Goal: Information Seeking & Learning: Learn about a topic

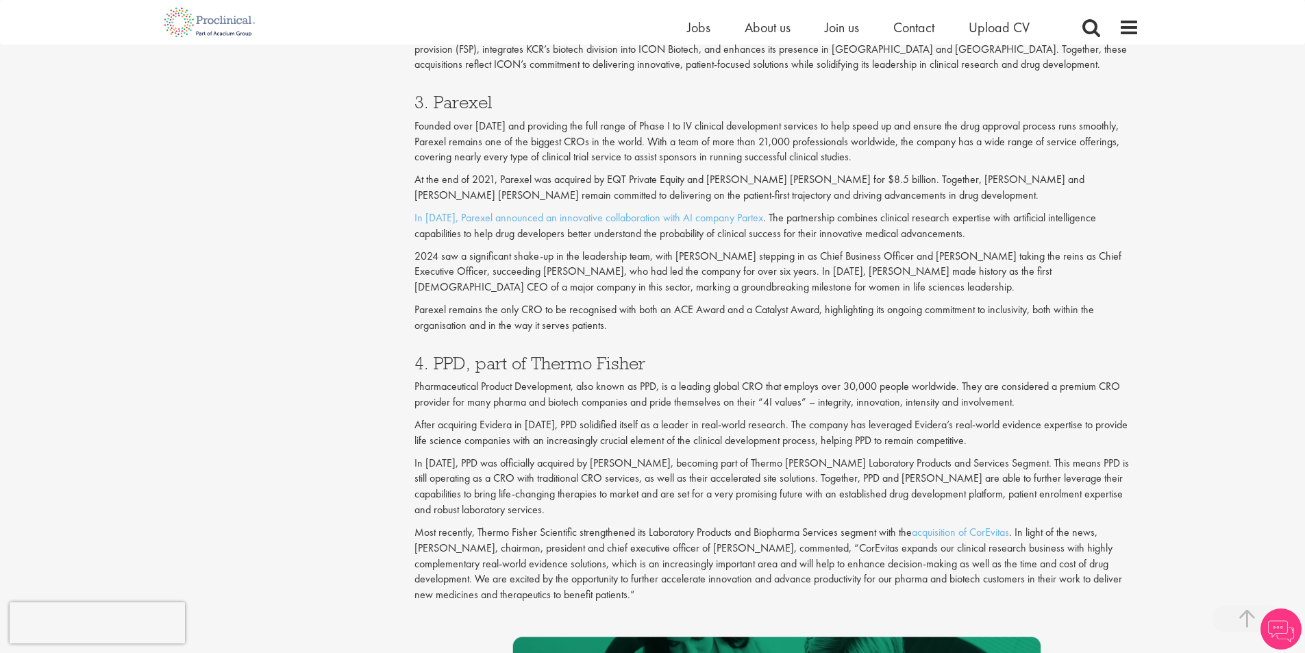
scroll to position [1603, 0]
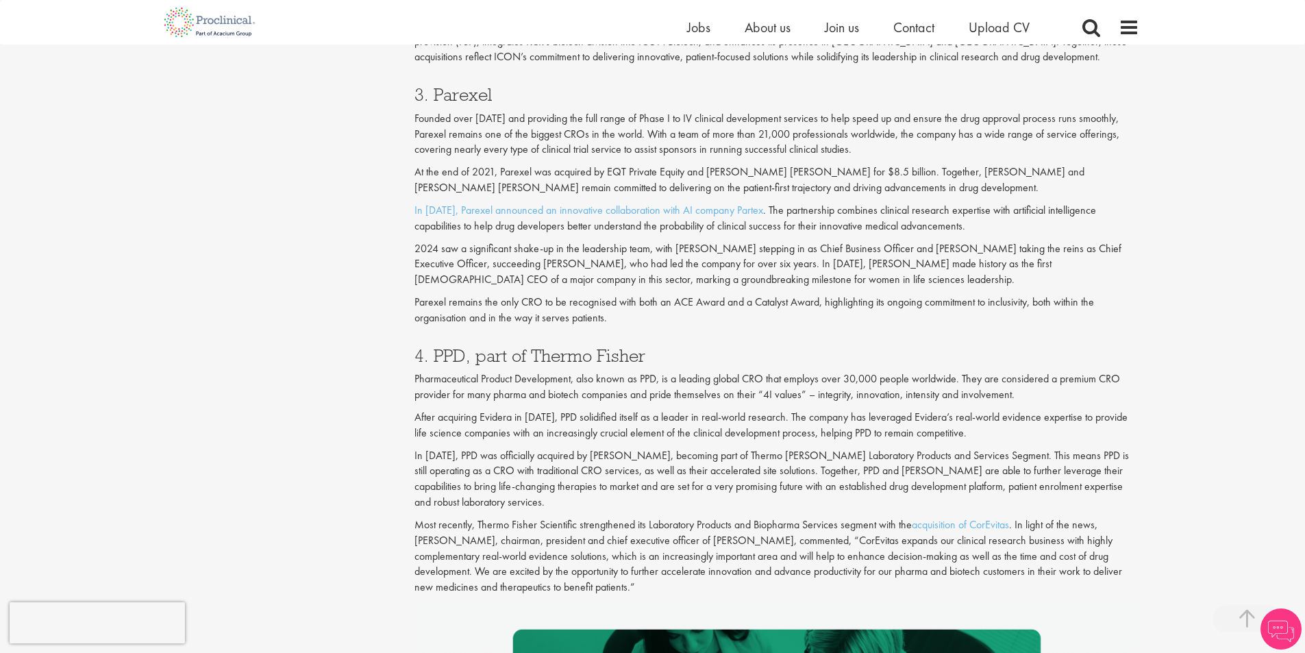
click at [614, 403] on div "4. PPD, part of Thermo [PERSON_NAME] Pharmaceutical Product Development, also k…" at bounding box center [776, 467] width 745 height 269
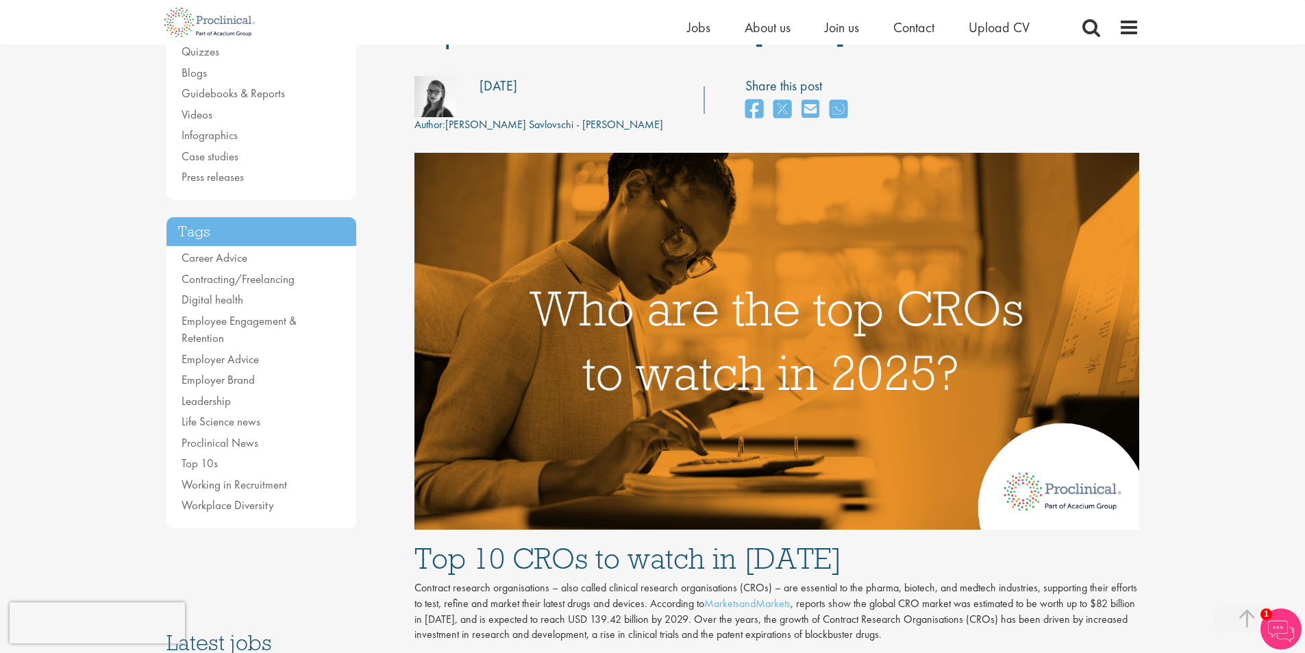
scroll to position [0, 0]
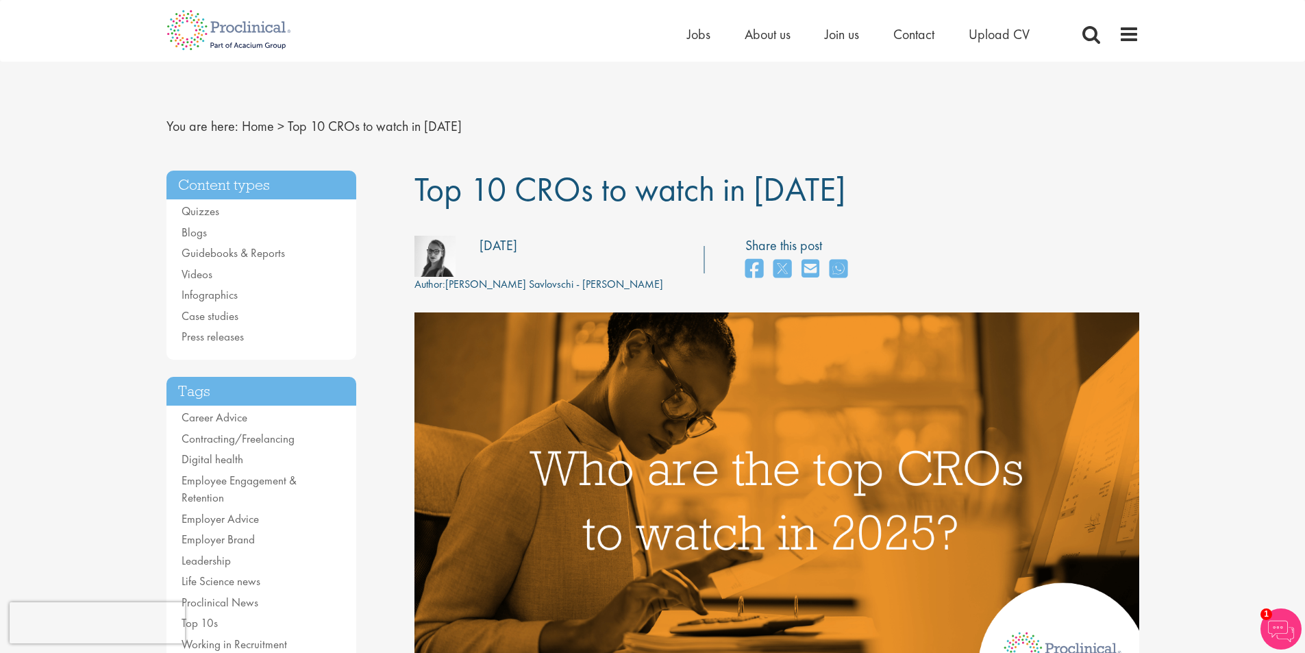
drag, startPoint x: 342, startPoint y: 343, endPoint x: 364, endPoint y: 233, distance: 112.4
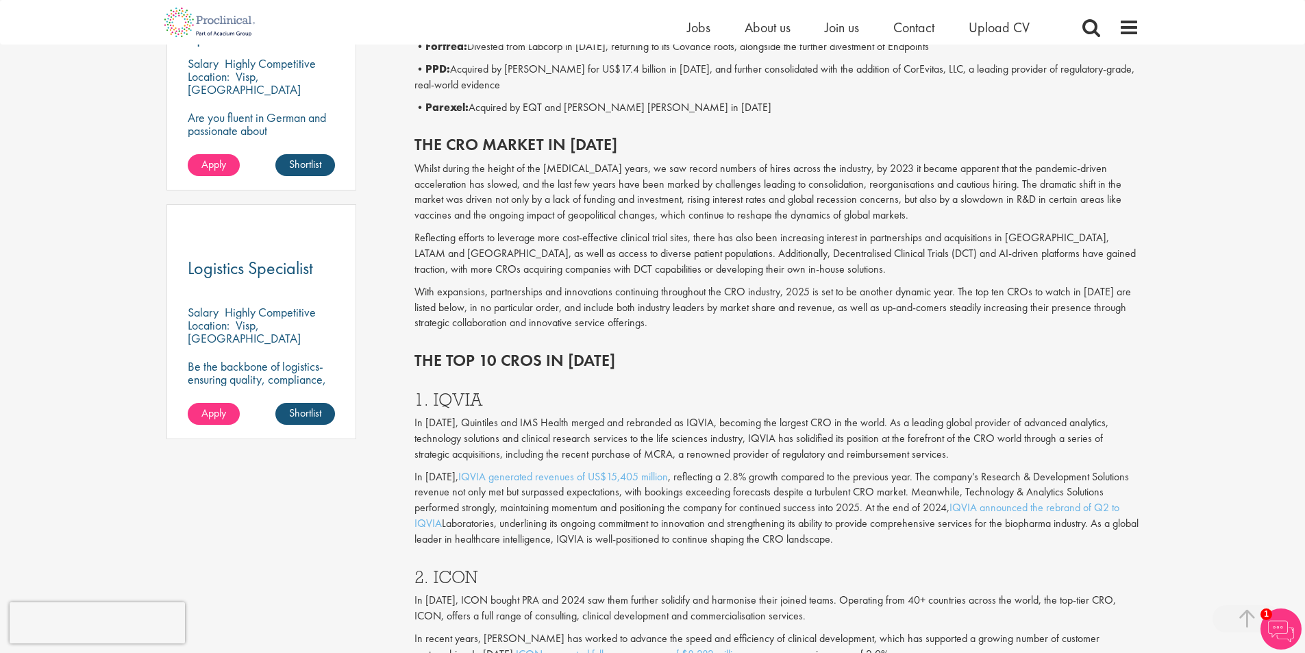
scroll to position [1233, 0]
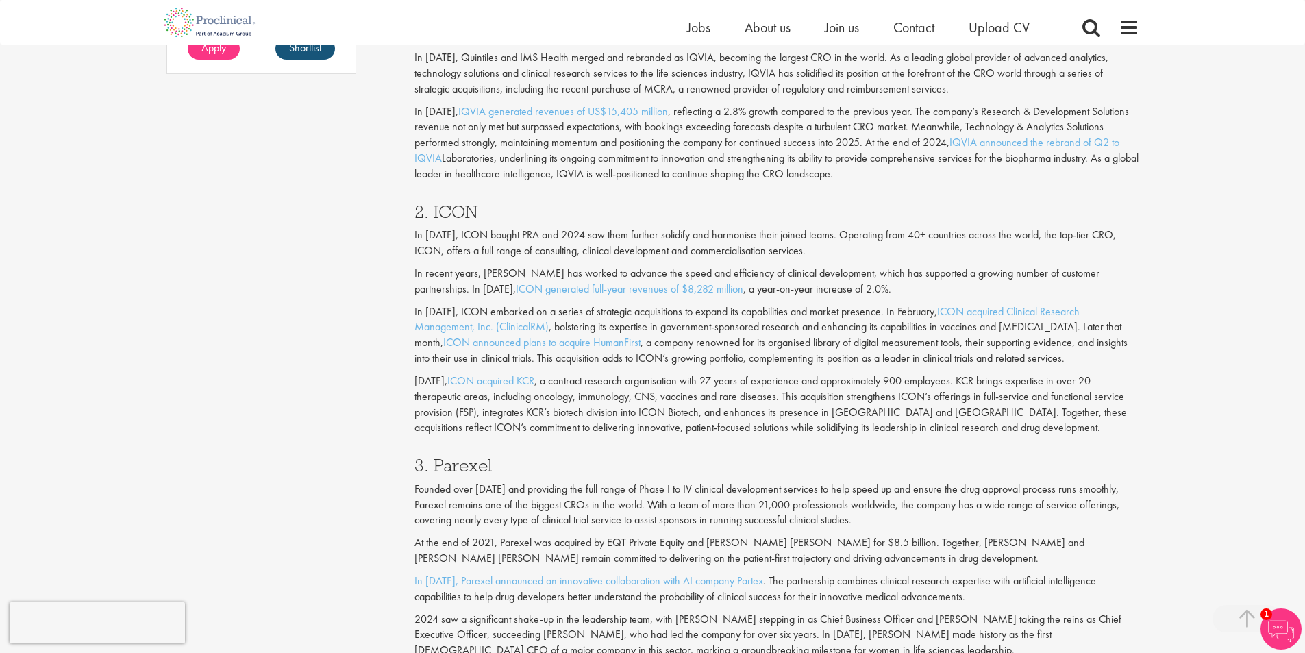
click at [457, 225] on div "2. ICON In [DATE], ICON bought PRA and 2024 saw them further solidify and harmo…" at bounding box center [776, 316] width 745 height 254
click at [457, 223] on div "2. ICON In [DATE], ICON bought PRA and 2024 saw them further solidify and harmo…" at bounding box center [776, 316] width 745 height 254
click at [449, 208] on h3 "2. ICON" at bounding box center [776, 212] width 725 height 18
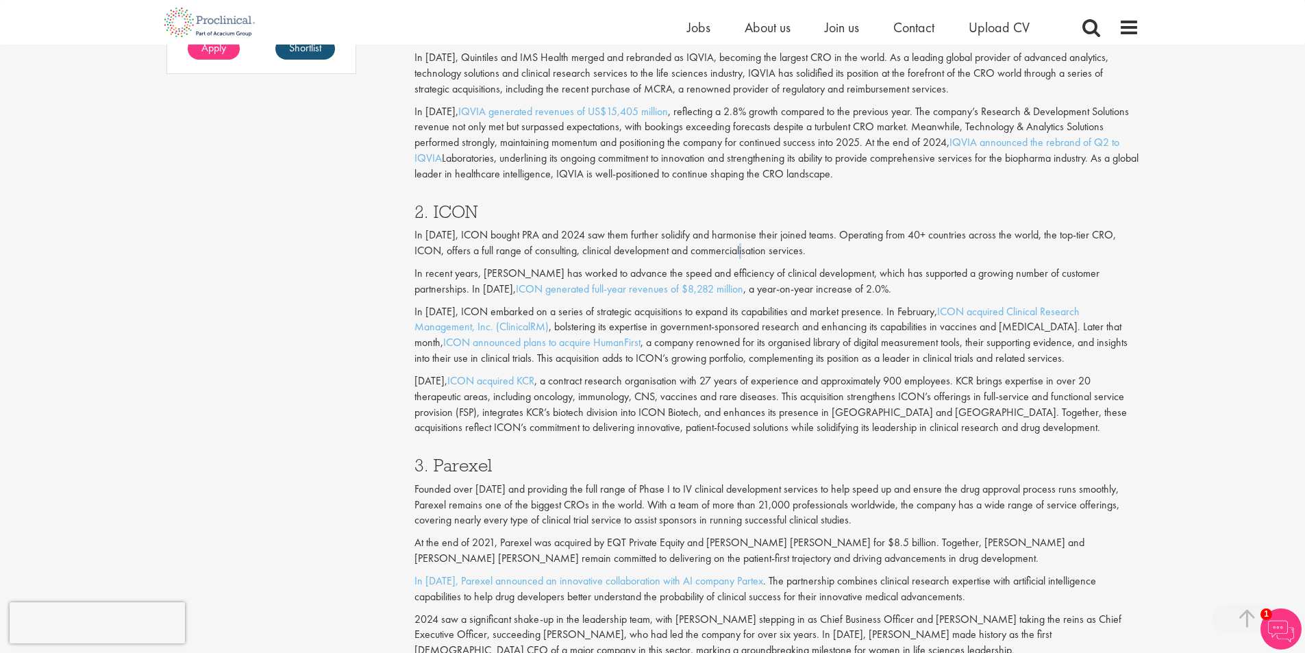
click at [717, 247] on p "In [DATE], ICON bought PRA and 2024 saw them further solidify and harmonise the…" at bounding box center [776, 243] width 725 height 32
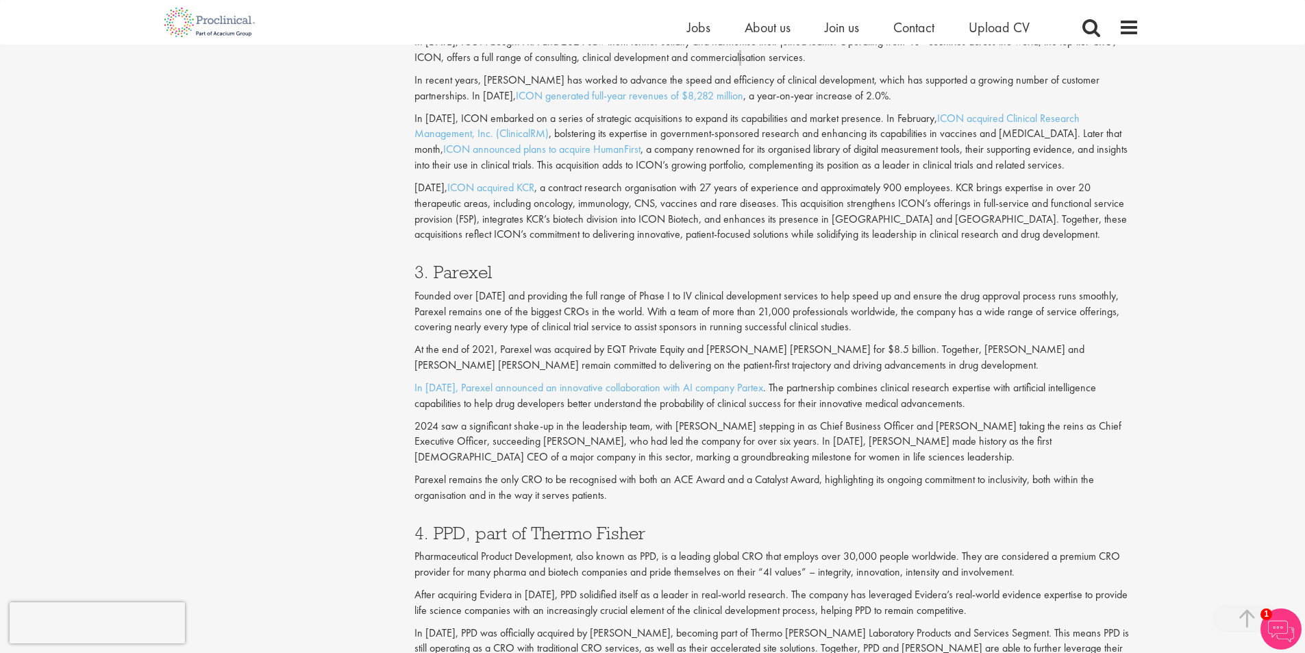
scroll to position [1781, 0]
